Goal: Check status: Check status

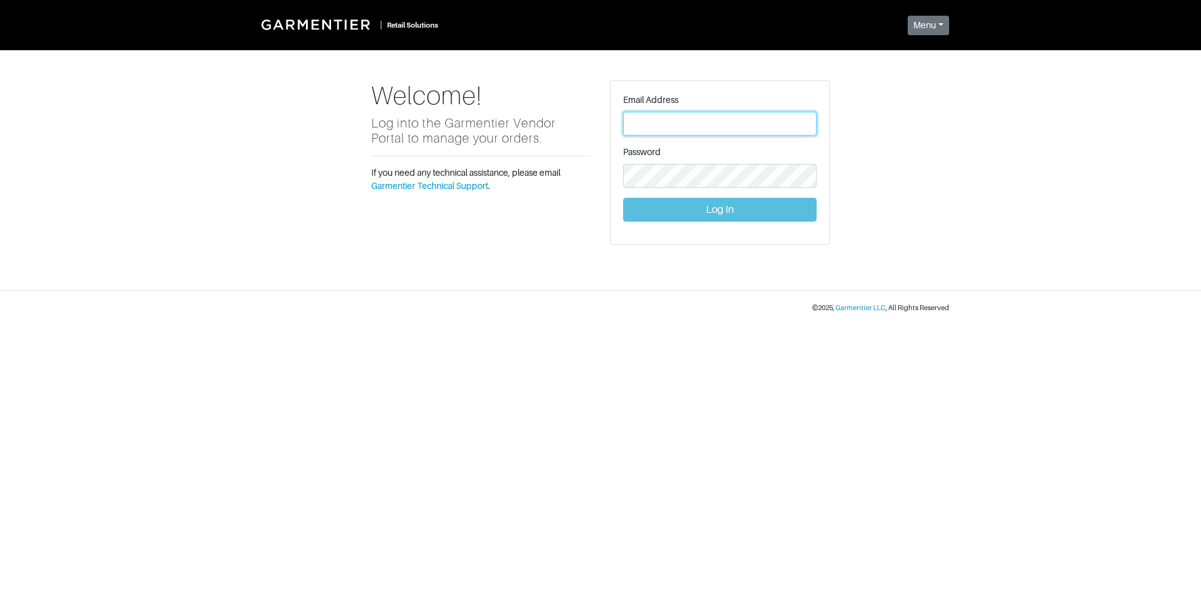
type input "[PERSON_NAME][EMAIL_ADDRESS][DOMAIN_NAME]"
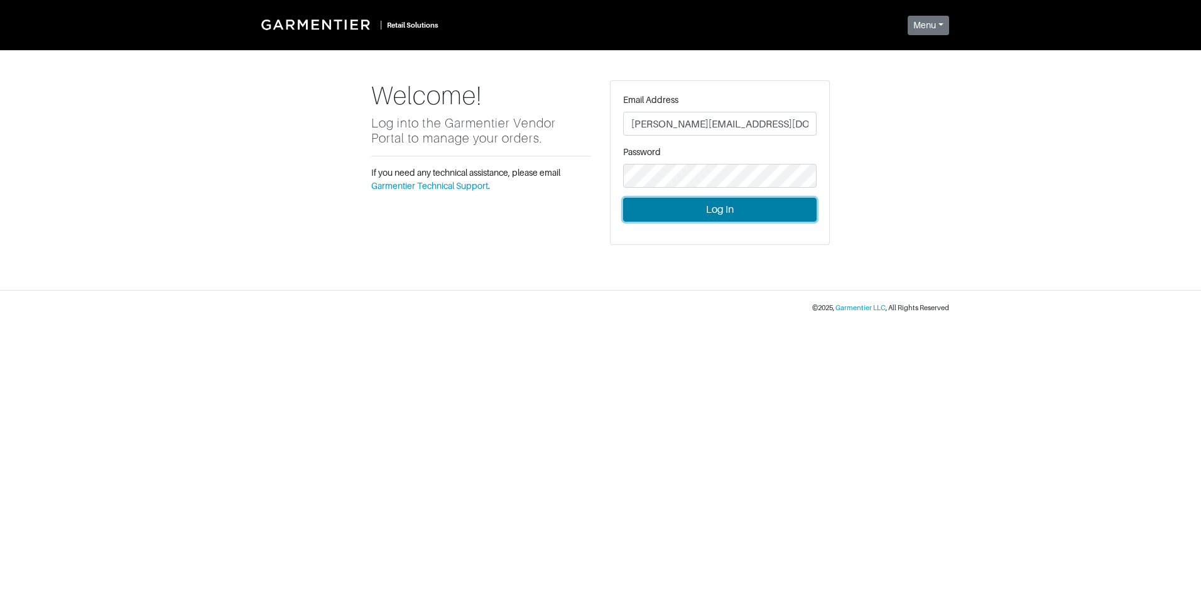
click at [718, 215] on button "Log In" at bounding box center [719, 210] width 193 height 24
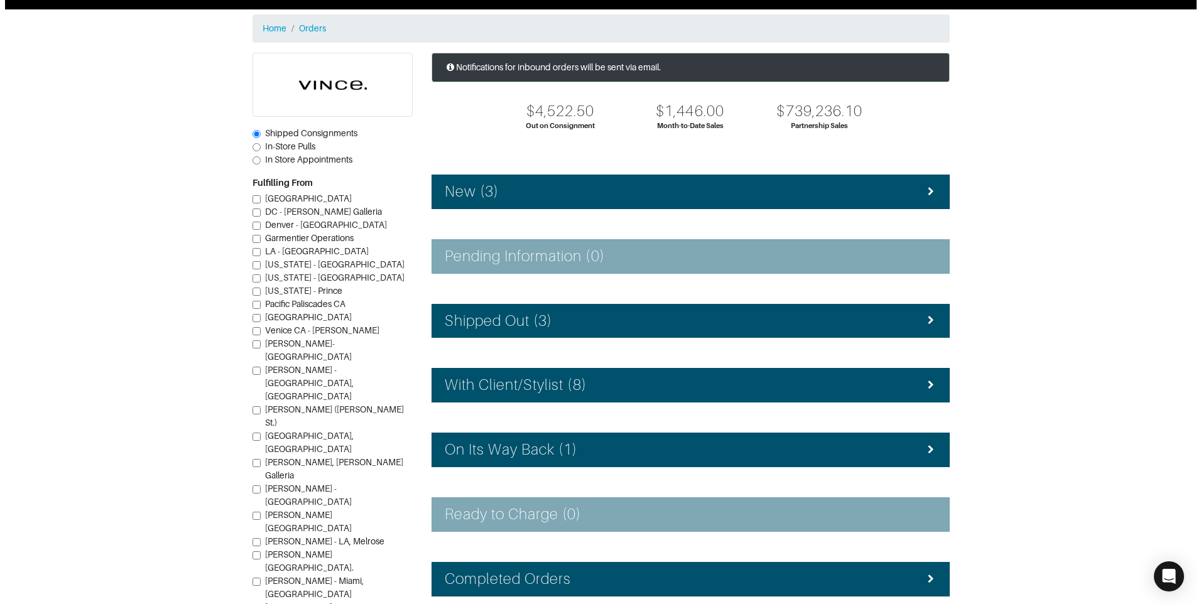
scroll to position [63, 0]
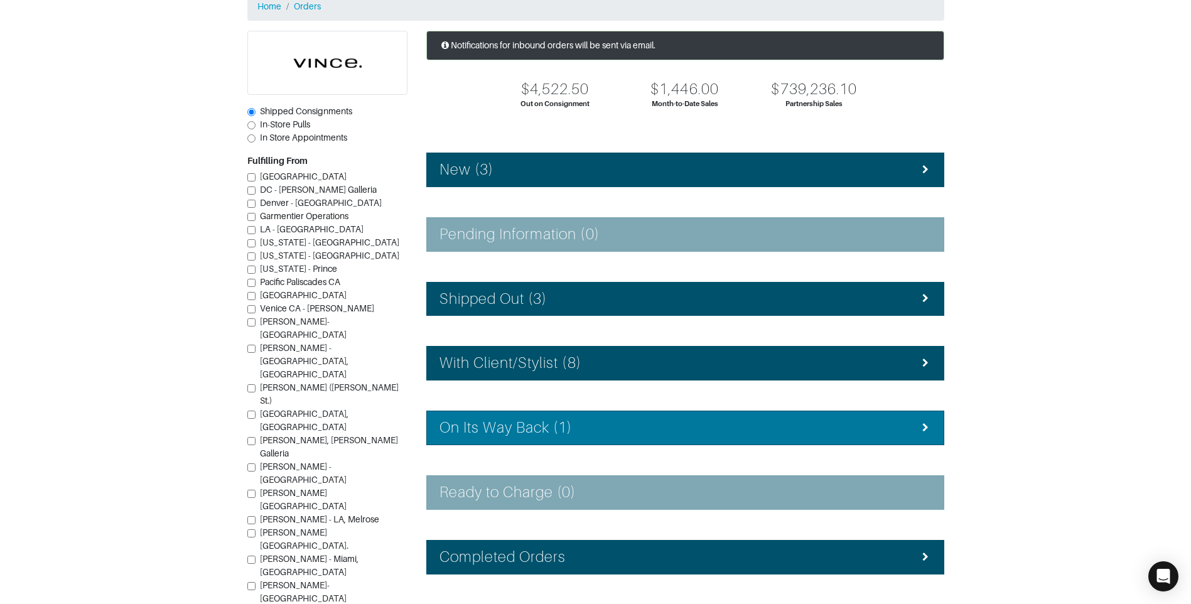
click at [656, 424] on div "On Its Way Back (1)" at bounding box center [686, 428] width 492 height 18
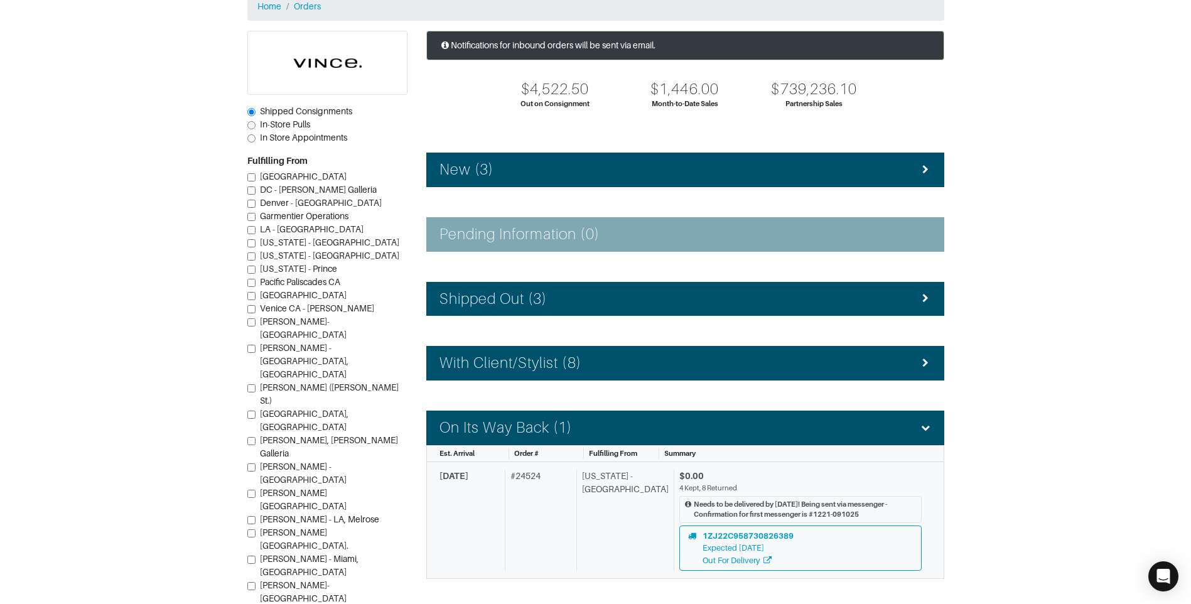
click at [545, 514] on div "# 24524" at bounding box center [538, 520] width 67 height 101
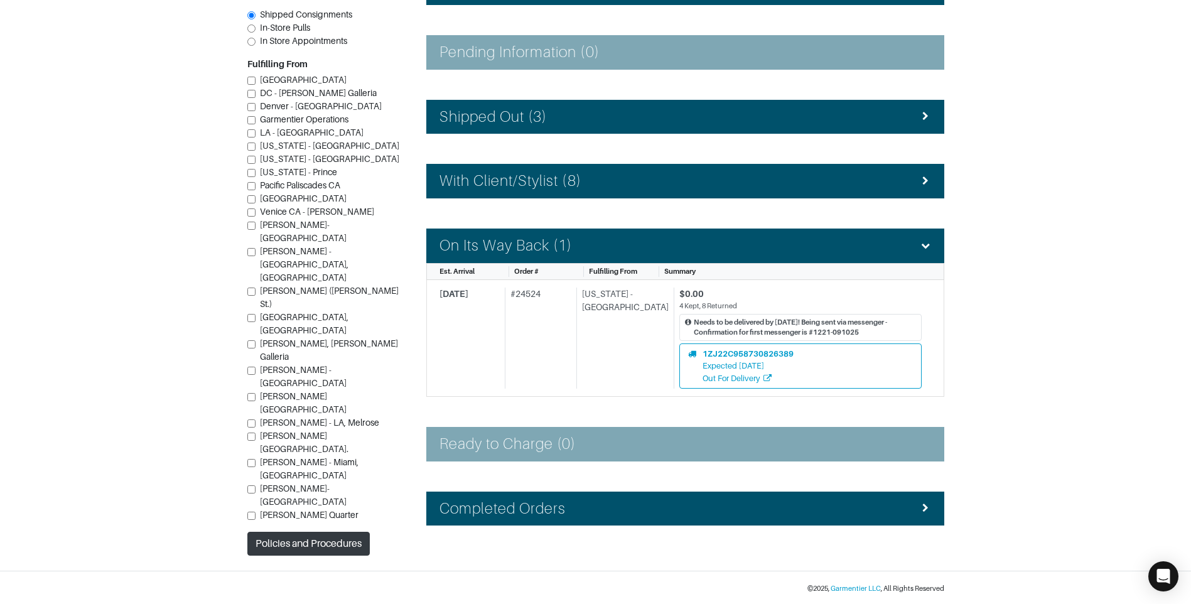
scroll to position [246, 0]
